Goal: Book appointment/travel/reservation

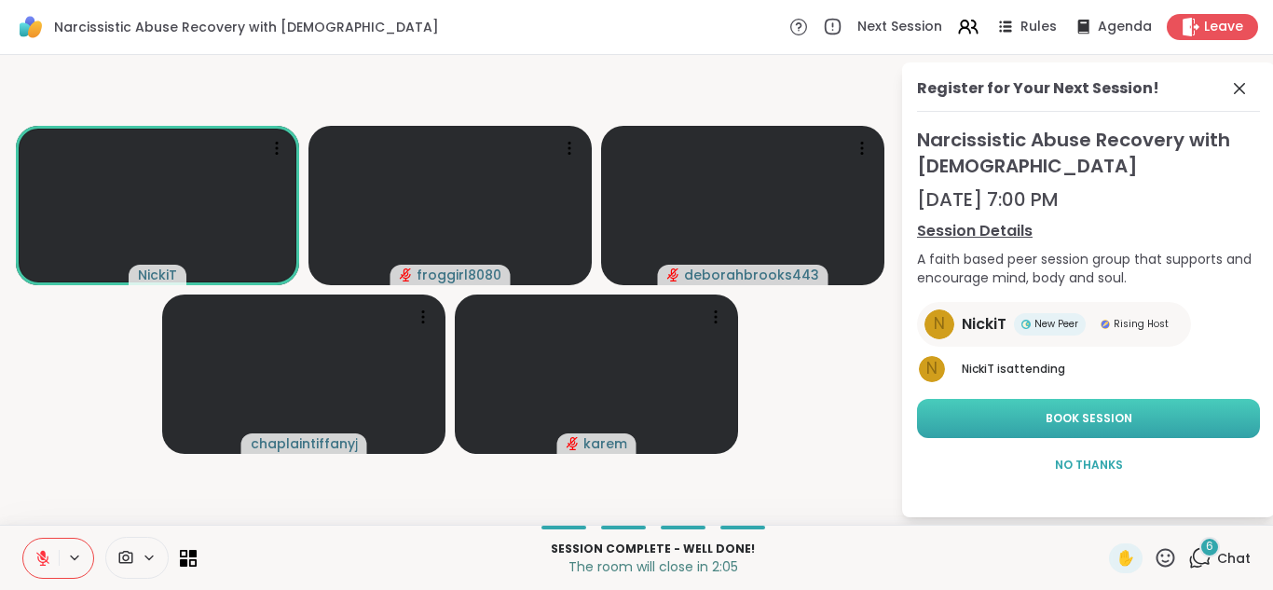
click at [1009, 409] on button "Book Session" at bounding box center [1088, 418] width 343 height 39
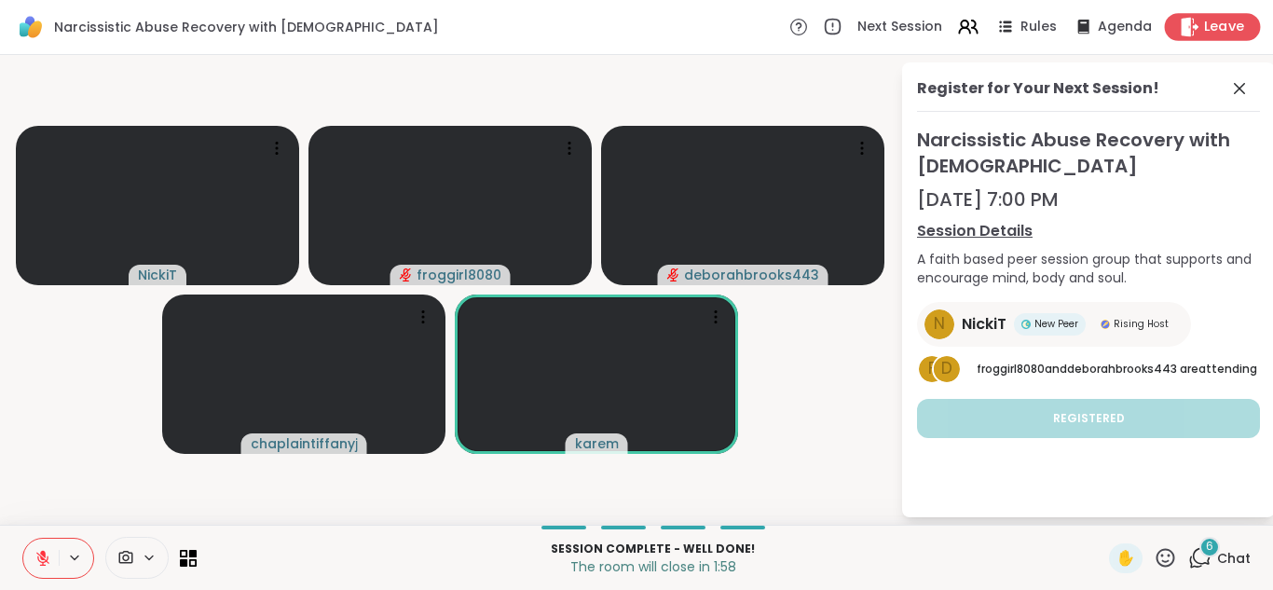
click at [1214, 34] on span "Leave" at bounding box center [1224, 28] width 41 height 20
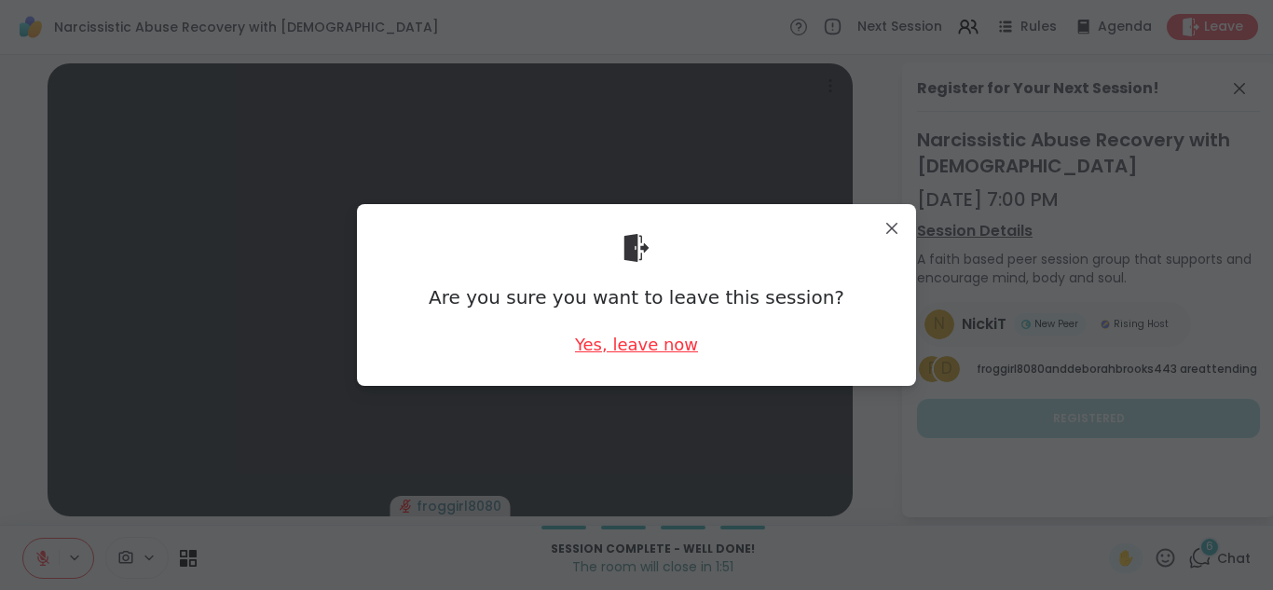
click at [611, 336] on div "Yes, leave now" at bounding box center [636, 344] width 123 height 23
